Goal: Task Accomplishment & Management: Complete application form

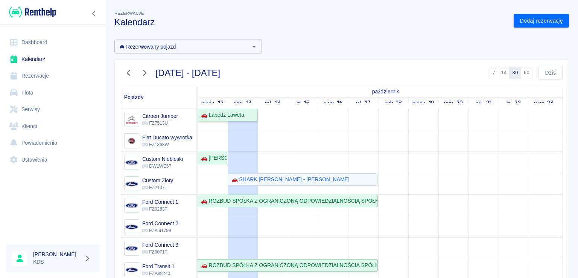
click at [239, 115] on div "🚗 Łabędź Laweta" at bounding box center [221, 115] width 46 height 8
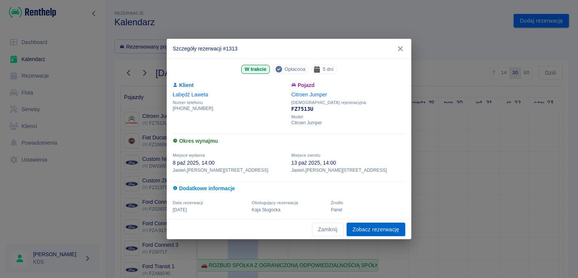
click at [365, 224] on link "Zobacz rezerwację" at bounding box center [376, 230] width 59 height 14
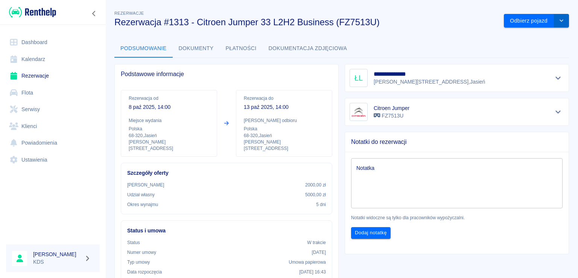
click at [559, 23] on button "drop-down" at bounding box center [561, 21] width 15 height 14
click at [522, 39] on li "Przedłuż rezerwację" at bounding box center [531, 36] width 59 height 12
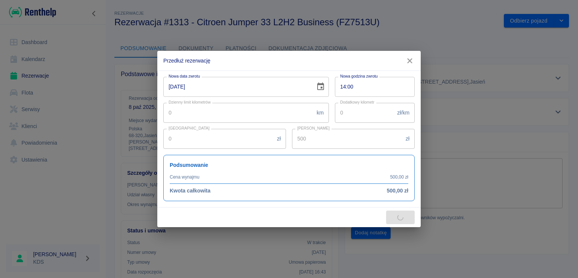
type input "1750"
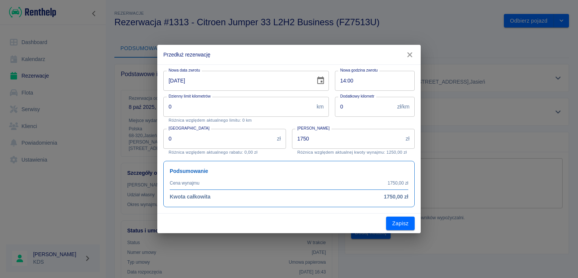
click at [267, 86] on input "[DATE]" at bounding box center [236, 81] width 147 height 20
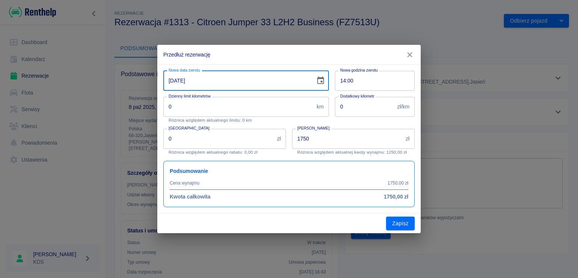
click at [255, 82] on input "[DATE]" at bounding box center [236, 81] width 147 height 20
drag, startPoint x: 289, startPoint y: 82, endPoint x: 296, endPoint y: 82, distance: 6.8
click at [290, 82] on input "[DATE]" at bounding box center [236, 81] width 147 height 20
click at [312, 82] on div "[DATE] Nowa data zwrotu" at bounding box center [246, 81] width 166 height 20
click at [257, 79] on input "[DATE]" at bounding box center [236, 81] width 147 height 20
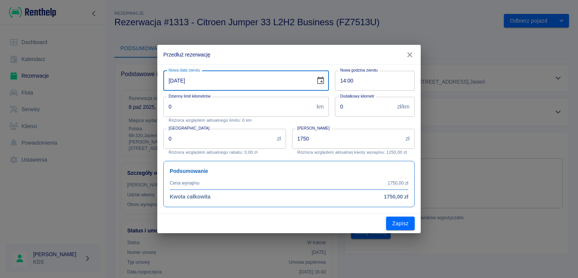
click at [321, 82] on icon "Choose date, selected date is 13 paź 2025" at bounding box center [320, 80] width 7 height 8
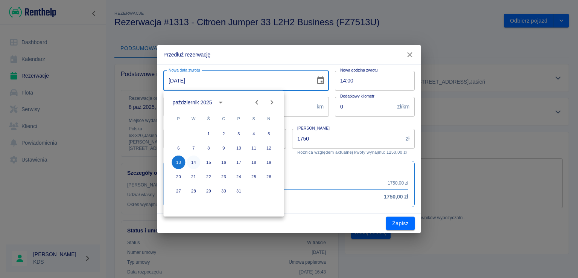
click at [194, 160] on button "14" at bounding box center [194, 162] width 14 height 14
type input "[DATE]"
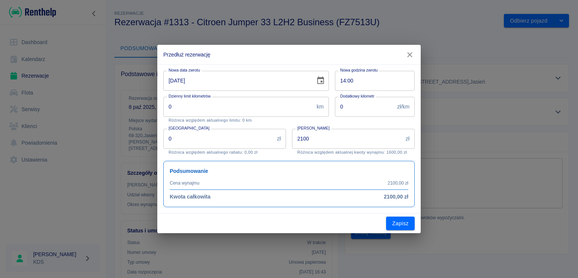
click at [328, 137] on input "2100" at bounding box center [347, 139] width 111 height 20
type input "600"
click at [397, 217] on button "Zapisz" at bounding box center [400, 223] width 29 height 14
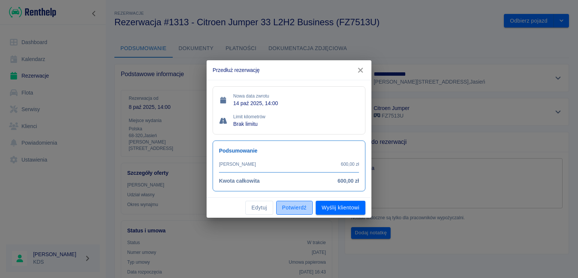
click at [304, 209] on button "Potwierdź" at bounding box center [294, 208] width 37 height 14
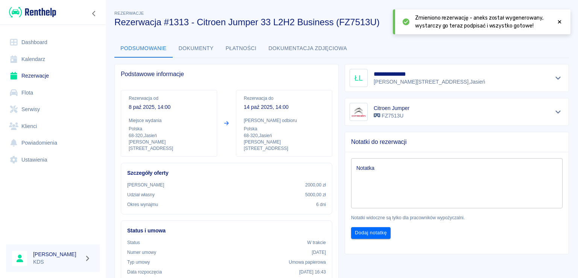
click at [563, 23] on icon at bounding box center [559, 21] width 7 height 5
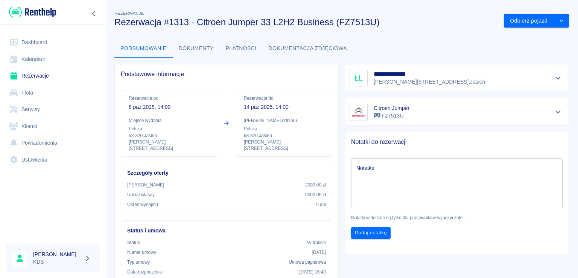
click at [38, 60] on link "Kalendarz" at bounding box center [53, 59] width 94 height 17
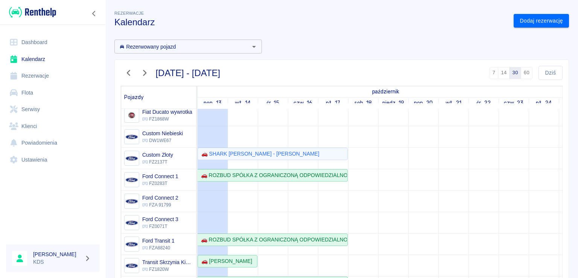
scroll to position [38, 0]
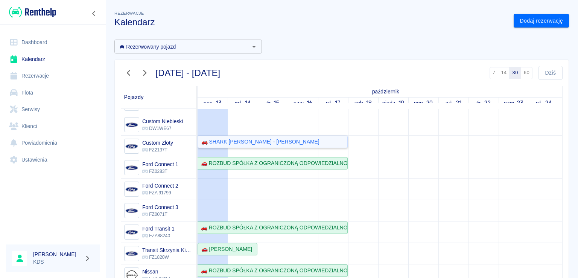
click at [285, 142] on div "🚗 SHARK [PERSON_NAME] - [PERSON_NAME]" at bounding box center [258, 142] width 121 height 8
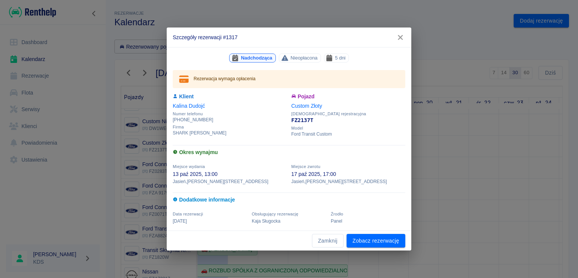
drag, startPoint x: 404, startPoint y: 38, endPoint x: 402, endPoint y: 43, distance: 5.2
click at [404, 38] on icon "button" at bounding box center [401, 38] width 10 height 8
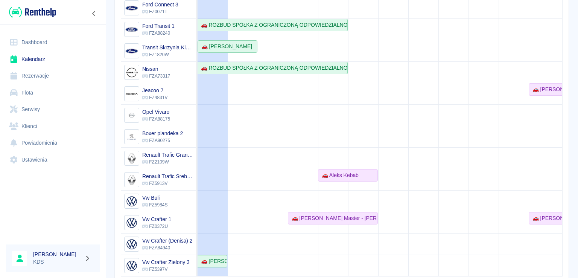
scroll to position [141, 0]
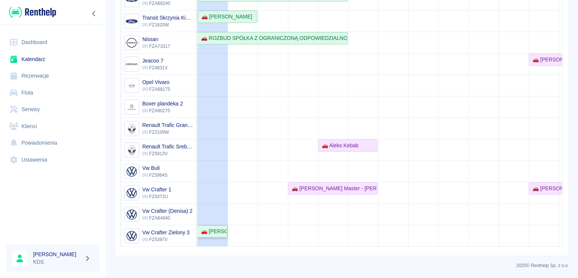
click at [218, 227] on div "🚗 [PERSON_NAME]" at bounding box center [212, 231] width 29 height 8
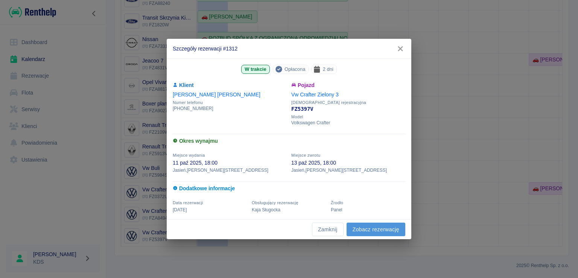
click at [383, 228] on link "Zobacz rezerwację" at bounding box center [376, 230] width 59 height 14
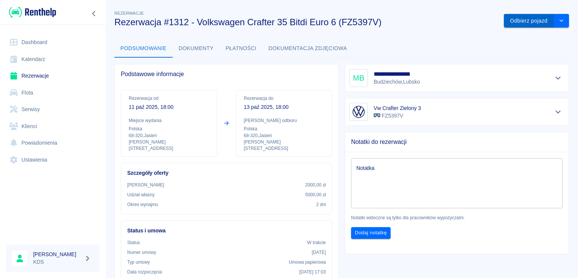
drag, startPoint x: 557, startPoint y: 20, endPoint x: 544, endPoint y: 26, distance: 14.8
click at [559, 20] on icon "drop-down" at bounding box center [562, 20] width 6 height 5
click at [511, 34] on li "Przedłuż rezerwację" at bounding box center [531, 36] width 59 height 12
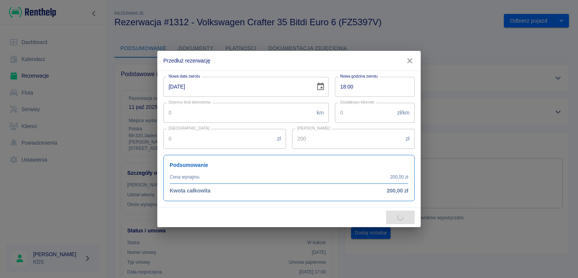
type input "800"
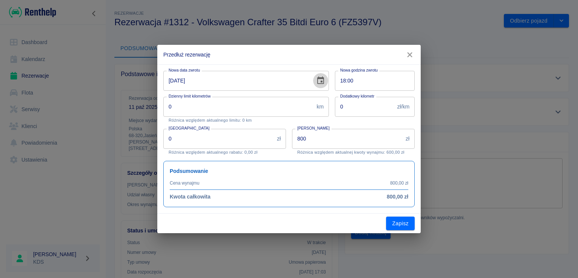
click at [319, 80] on icon "Choose date, selected date is 13 paź 2025" at bounding box center [320, 80] width 9 height 9
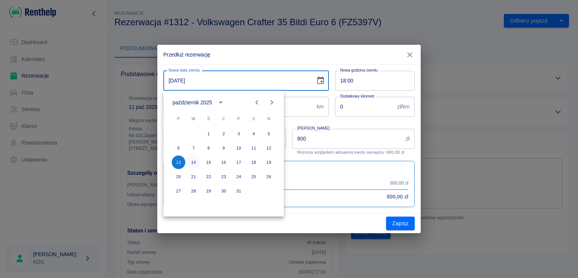
click at [195, 162] on button "14" at bounding box center [194, 162] width 14 height 14
type input "[DATE]"
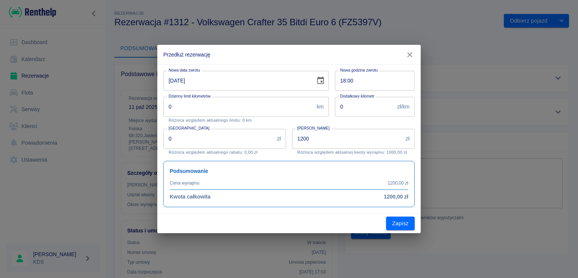
click at [360, 141] on input "1200" at bounding box center [347, 139] width 111 height 20
type input "200"
click at [387, 217] on button "Zapisz" at bounding box center [400, 223] width 29 height 14
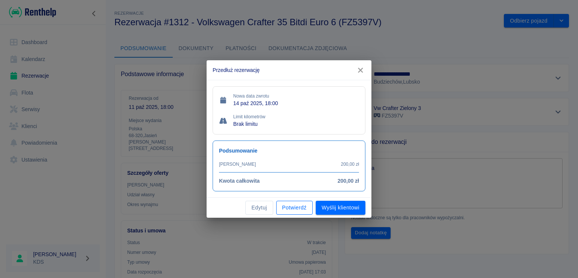
click at [298, 210] on button "Potwierdź" at bounding box center [294, 208] width 37 height 14
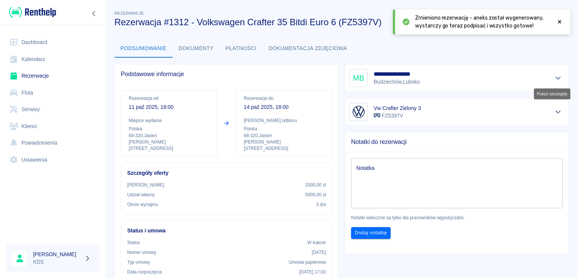
click at [554, 76] on icon "Pokaż szczegóły" at bounding box center [558, 78] width 9 height 7
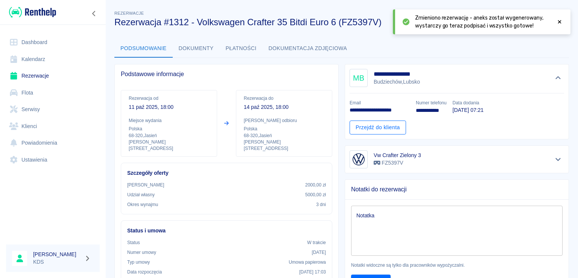
click at [377, 127] on link "Przejdź do klienta" at bounding box center [378, 127] width 56 height 14
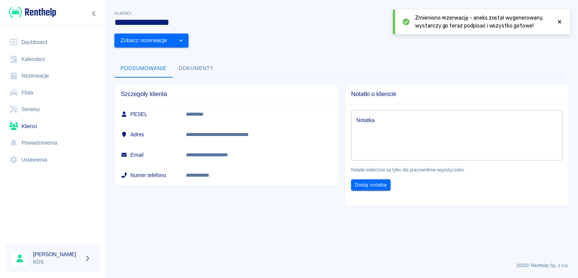
click at [561, 21] on icon at bounding box center [559, 21] width 7 height 5
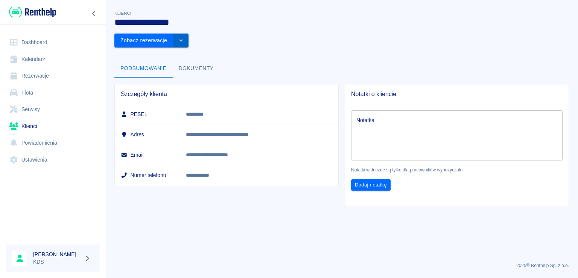
click at [189, 34] on button "drop-down" at bounding box center [181, 41] width 15 height 14
click at [512, 38] on li "Edytuj klienta" at bounding box center [532, 36] width 68 height 12
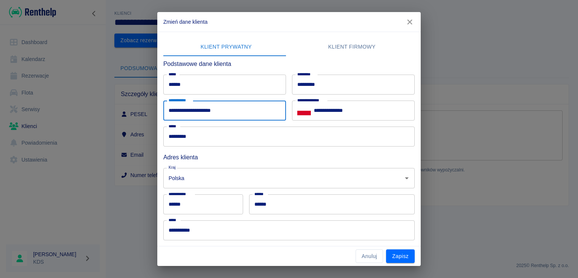
click at [221, 115] on input "**********" at bounding box center [224, 111] width 123 height 20
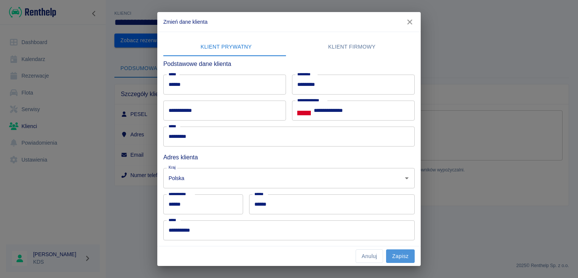
click at [407, 252] on button "Zapisz" at bounding box center [400, 256] width 29 height 14
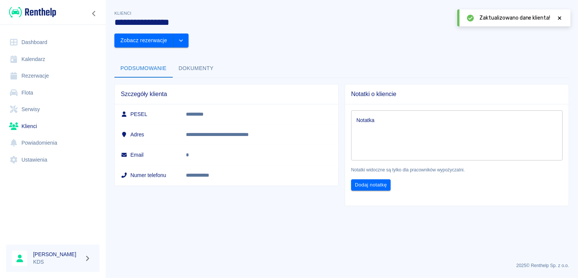
click at [562, 18] on icon at bounding box center [559, 17] width 7 height 5
click at [184, 38] on icon "drop-down" at bounding box center [181, 40] width 6 height 5
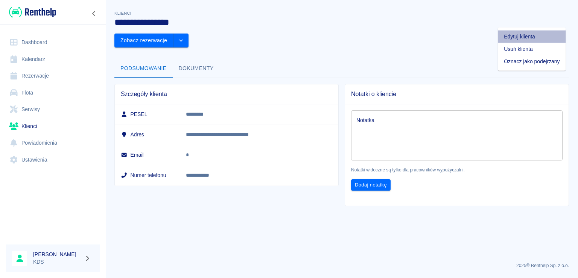
click at [517, 38] on li "Edytuj klienta" at bounding box center [532, 36] width 68 height 12
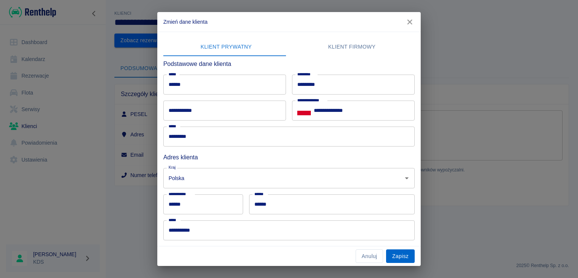
click at [396, 250] on button "Zapisz" at bounding box center [400, 256] width 29 height 14
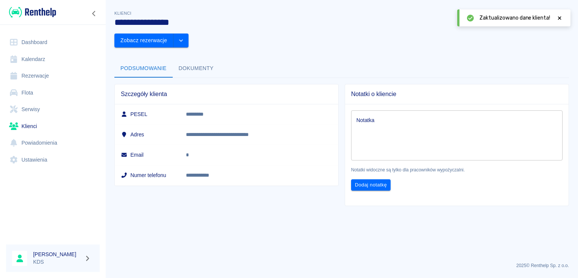
click at [561, 18] on icon at bounding box center [559, 17] width 7 height 5
click at [35, 61] on link "Kalendarz" at bounding box center [53, 59] width 94 height 17
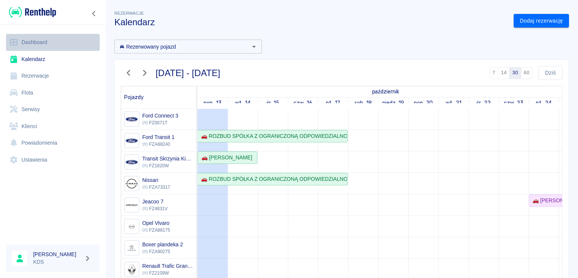
click at [39, 42] on link "Dashboard" at bounding box center [53, 42] width 94 height 17
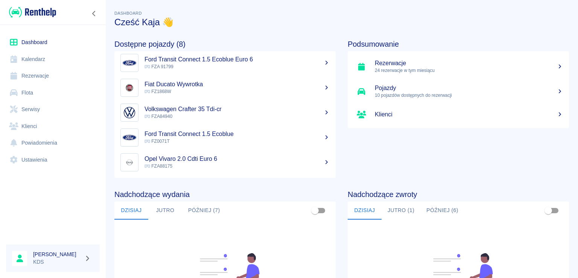
click at [41, 60] on link "Kalendarz" at bounding box center [53, 59] width 94 height 17
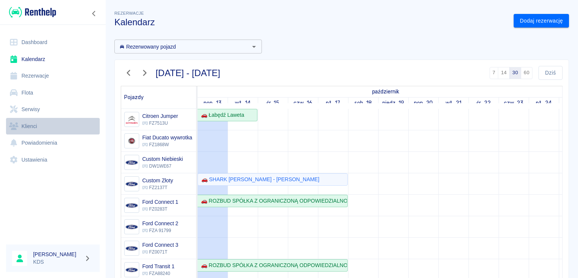
click at [46, 123] on link "Klienci" at bounding box center [53, 126] width 94 height 17
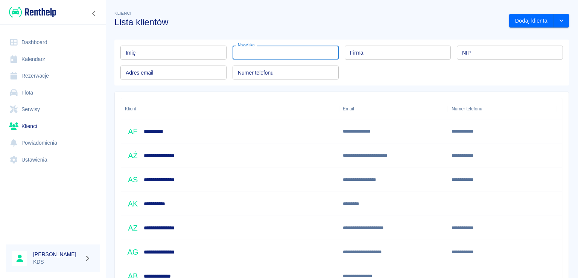
click at [262, 54] on input "Nazwisko" at bounding box center [286, 53] width 106 height 14
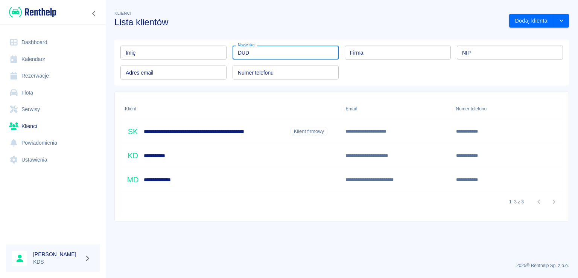
type input "DUD"
click at [201, 130] on h6 "**********" at bounding box center [216, 132] width 144 height 8
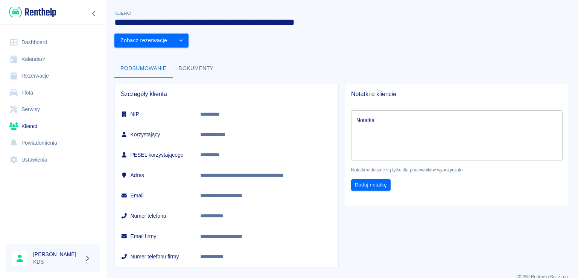
click at [25, 73] on link "Rezerwacje" at bounding box center [53, 75] width 94 height 17
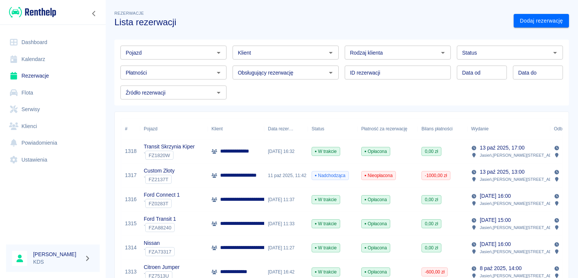
click at [247, 56] on input "Klient" at bounding box center [279, 52] width 89 height 9
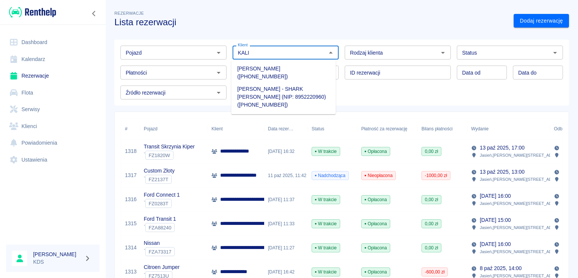
click at [271, 83] on li "[PERSON_NAME] - SHARK [PERSON_NAME] (NIP: 8952220960) ([PHONE_NUMBER])" at bounding box center [283, 97] width 105 height 28
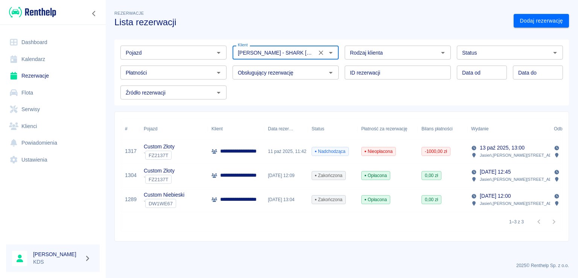
type input "[PERSON_NAME] - SHARK [PERSON_NAME] (NIP: 8952220960) ([PHONE_NUMBER])"
click at [372, 200] on span "Opłacona" at bounding box center [376, 199] width 28 height 7
click at [373, 177] on span "Opłacona" at bounding box center [376, 175] width 28 height 7
click at [53, 60] on link "Kalendarz" at bounding box center [53, 59] width 94 height 17
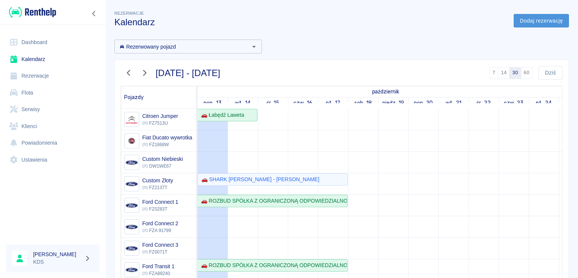
click at [538, 20] on link "Dodaj rezerwację" at bounding box center [541, 21] width 55 height 14
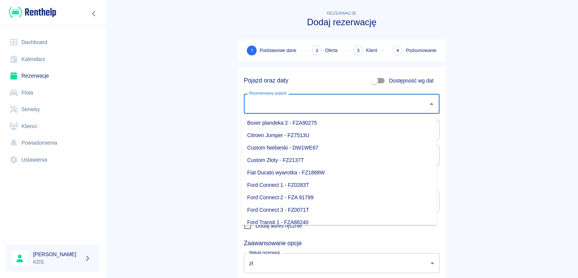
click at [355, 98] on input "Rezerwowany pojazd" at bounding box center [336, 103] width 178 height 13
drag, startPoint x: 293, startPoint y: 136, endPoint x: 303, endPoint y: 134, distance: 10.2
click at [293, 135] on li "Citroen Jumper - FZ7513U" at bounding box center [339, 135] width 196 height 12
type input "Citroen Jumper - FZ7513U"
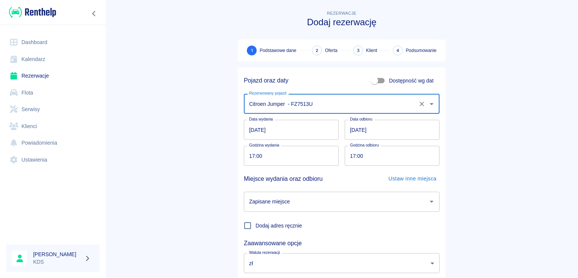
click at [314, 133] on input "[DATE]" at bounding box center [291, 130] width 95 height 20
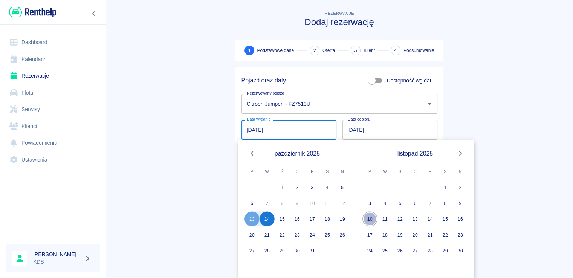
click at [370, 220] on button "10" at bounding box center [369, 218] width 15 height 15
type input "[DATE]"
type input "DD.MM.YYYY"
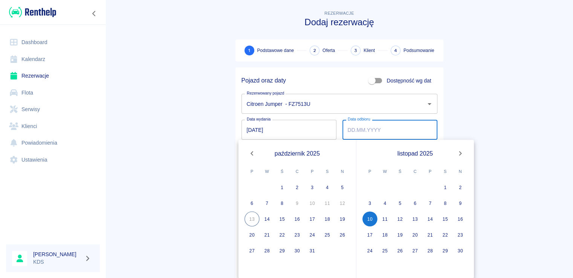
click at [459, 153] on icon "Next month" at bounding box center [460, 153] width 9 height 9
click at [253, 153] on icon "Previous month" at bounding box center [251, 153] width 9 height 9
click at [459, 154] on icon "Next month" at bounding box center [460, 153] width 9 height 9
click at [398, 201] on button "10" at bounding box center [399, 202] width 15 height 15
type input "[DATE]"
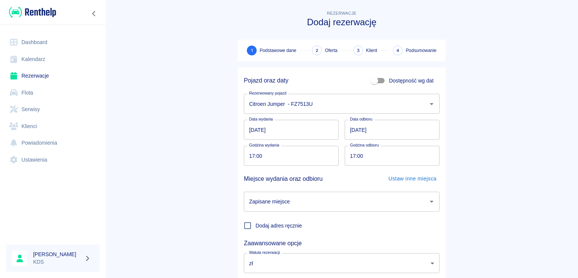
click at [312, 160] on input "17:00" at bounding box center [289, 156] width 90 height 20
type input "10:00"
click at [393, 159] on input "17:00" at bounding box center [390, 156] width 90 height 20
type input "15:00"
click at [414, 195] on input "Zapisane miejsce" at bounding box center [336, 201] width 178 height 13
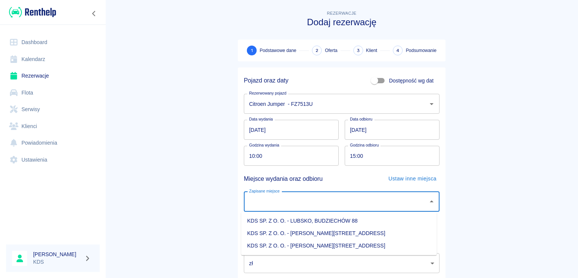
click at [334, 248] on li "KDS SP. Z O. O. - [PERSON_NAME][STREET_ADDRESS]" at bounding box center [339, 245] width 196 height 12
type input "KDS SP. Z O. O. - [PERSON_NAME][STREET_ADDRESS]"
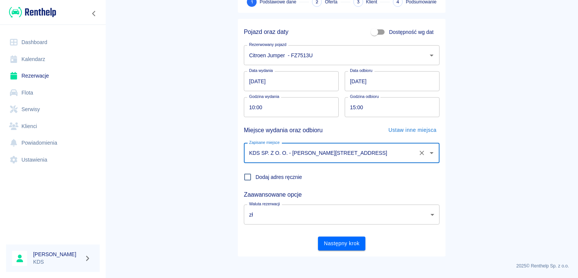
scroll to position [49, 0]
click at [337, 244] on button "Następny krok" at bounding box center [342, 243] width 48 height 14
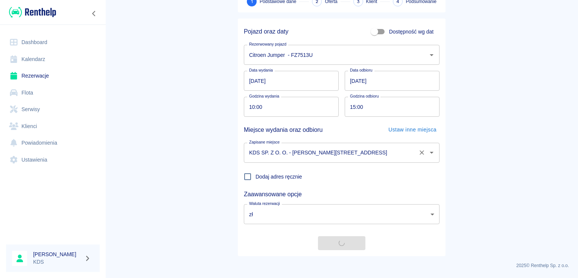
scroll to position [0, 0]
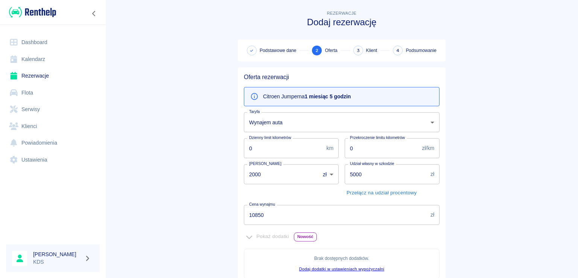
click at [42, 53] on link "Kalendarz" at bounding box center [53, 59] width 94 height 17
